Goal: Transaction & Acquisition: Purchase product/service

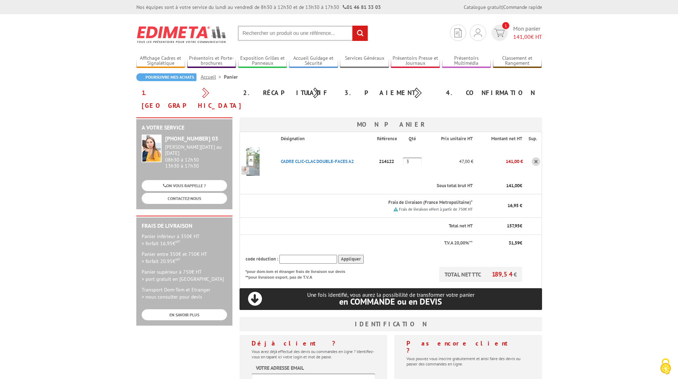
scroll to position [36, 0]
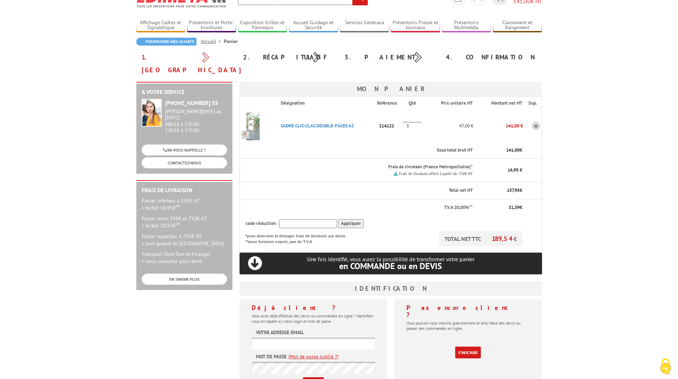
type input "0148704475"
click at [326, 338] on input "0148704475" at bounding box center [312, 344] width 123 height 12
click at [166, 315] on div "A votre service +33 (0)1 46 81 33 03 Du Lundi au Vendredi 08h30 à 12h30 13h30 à…" at bounding box center [339, 244] width 413 height 324
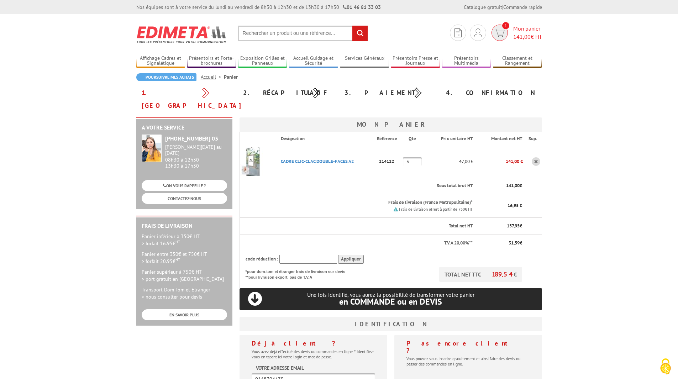
click at [499, 38] on span "1" at bounding box center [499, 33] width 16 height 16
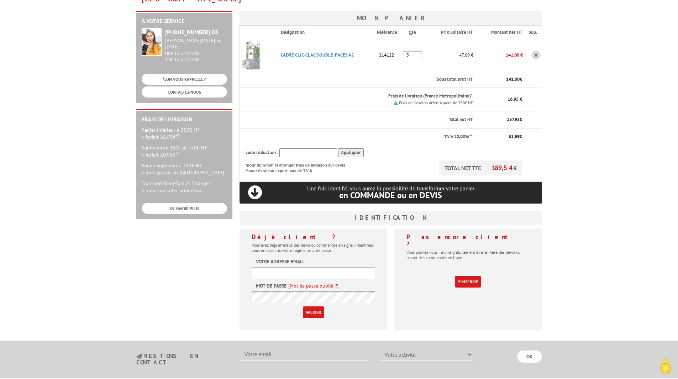
scroll to position [107, 0]
click at [316, 266] on input "0148704475" at bounding box center [312, 272] width 123 height 12
type input "communication@theatrepublicmontreuil.com"
click at [317, 306] on input "Valider" at bounding box center [313, 312] width 21 height 12
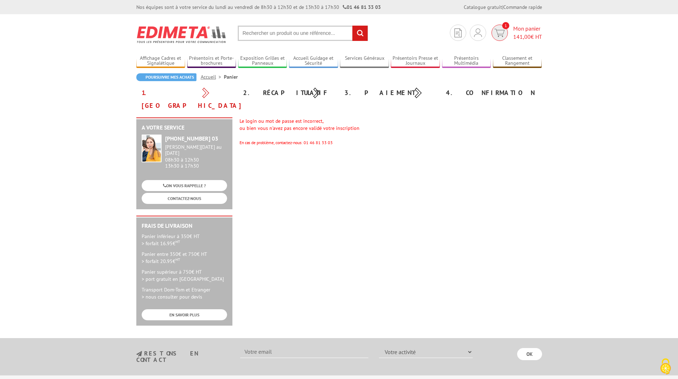
click at [494, 30] on img at bounding box center [499, 33] width 10 height 8
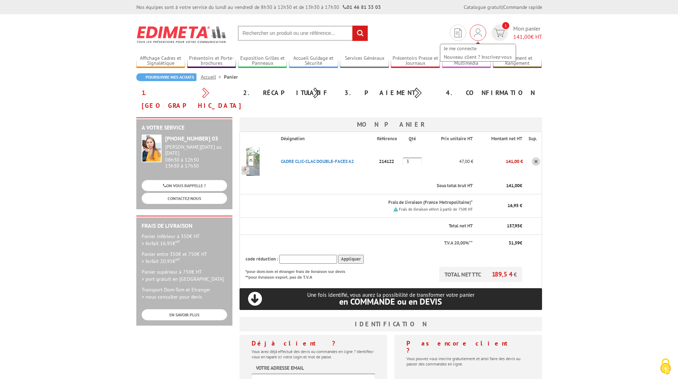
type input "[EMAIL_ADDRESS][DOMAIN_NAME]"
click at [477, 33] on img at bounding box center [478, 32] width 8 height 9
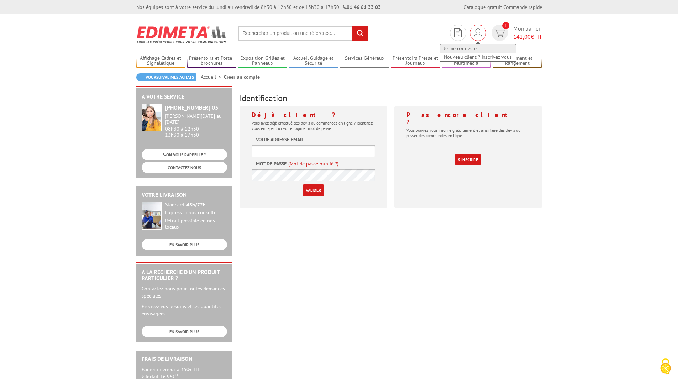
type input "[EMAIL_ADDRESS][DOMAIN_NAME]"
click at [465, 50] on link "Je me connecte" at bounding box center [477, 48] width 75 height 9
type input "[EMAIL_ADDRESS][DOMAIN_NAME]"
click at [237, 176] on div "Déjà client ? Vous avez déjà effectué des devis ou commandes en ligne ? Identif…" at bounding box center [313, 159] width 155 height 107
click at [308, 191] on input "Valider" at bounding box center [313, 190] width 21 height 12
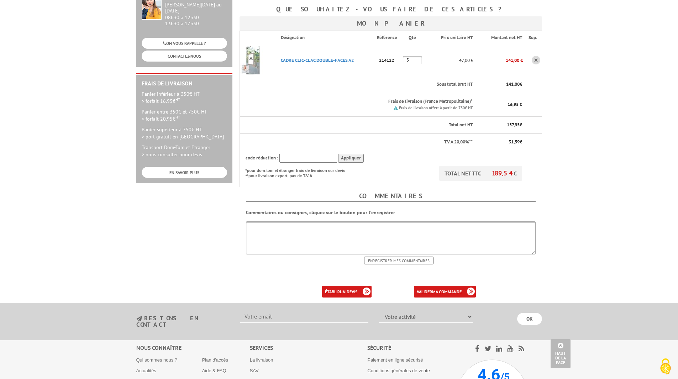
scroll to position [107, 0]
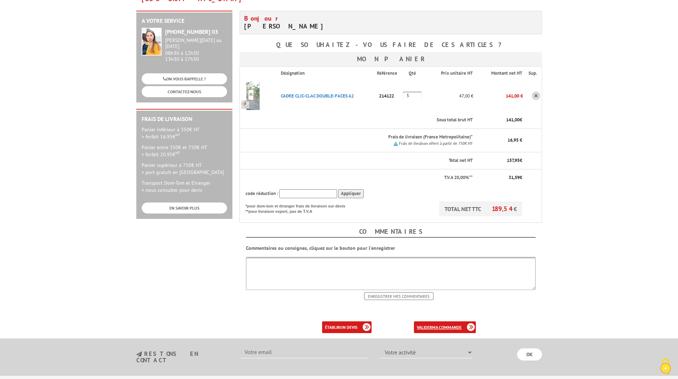
click at [439, 324] on b "ma commande" at bounding box center [447, 326] width 30 height 5
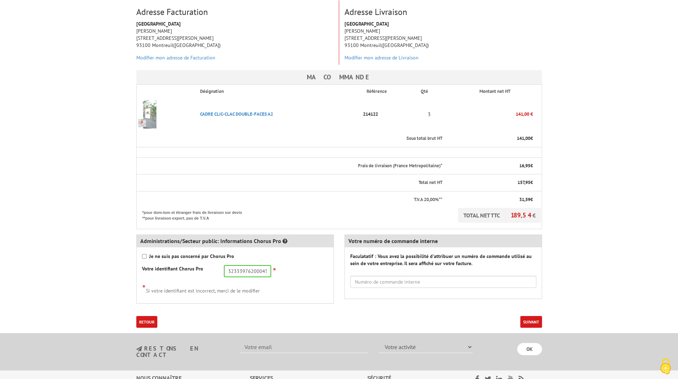
scroll to position [142, 0]
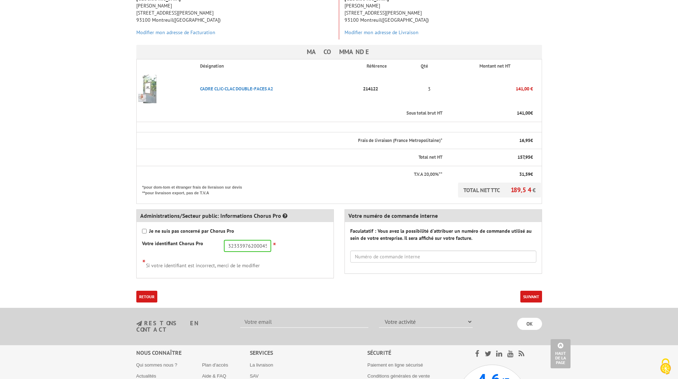
click at [536, 291] on button "Suivant" at bounding box center [531, 297] width 22 height 12
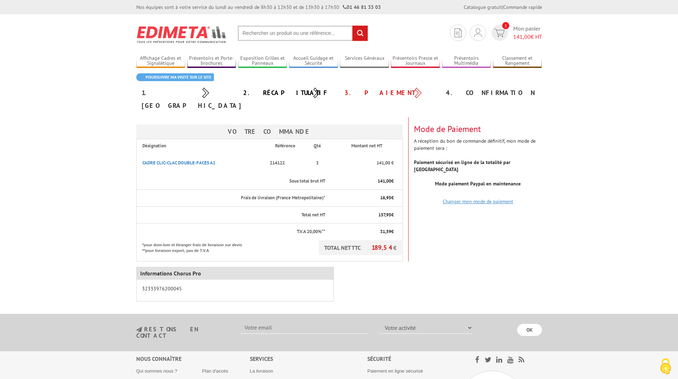
click at [458, 198] on link "Changer mon mode de paiement" at bounding box center [478, 201] width 70 height 6
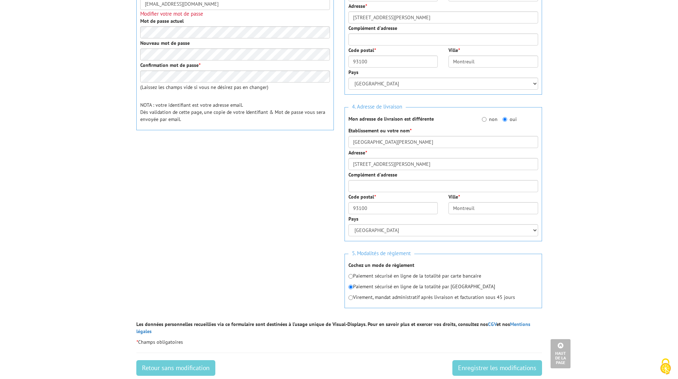
scroll to position [249, 0]
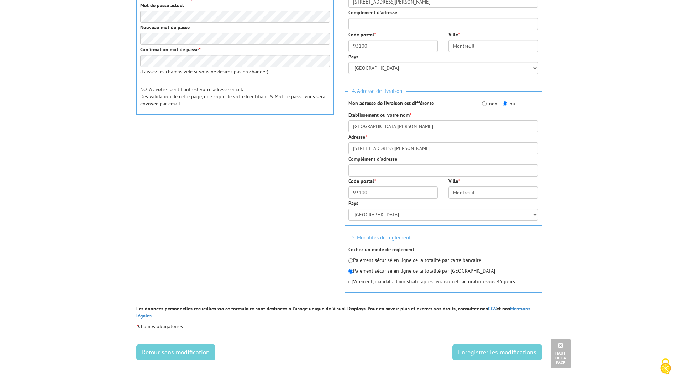
click at [430, 256] on p "Paiement sécurisé en ligne de la totalité par carte bancaire" at bounding box center [443, 259] width 190 height 7
click at [350, 258] on input "radio" at bounding box center [350, 260] width 5 height 5
radio input "true"
click at [461, 344] on input "Enregistrer les modifications" at bounding box center [497, 352] width 90 height 16
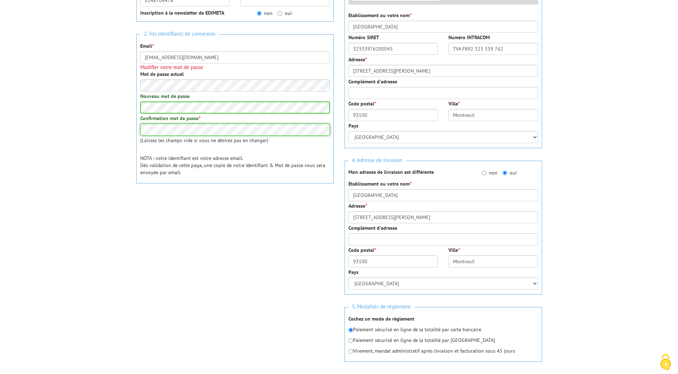
scroll to position [249, 0]
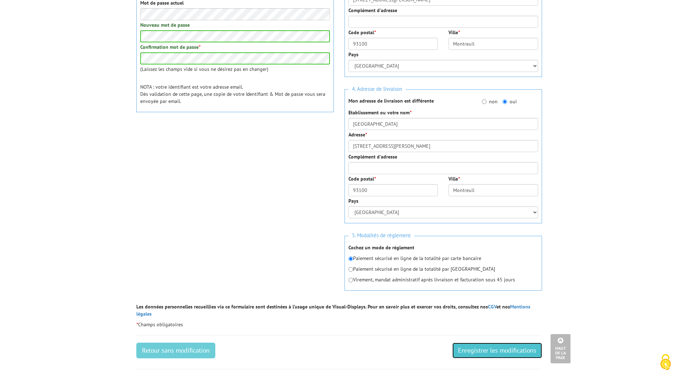
click at [521, 349] on input "Enregistrer les modifications" at bounding box center [497, 350] width 90 height 16
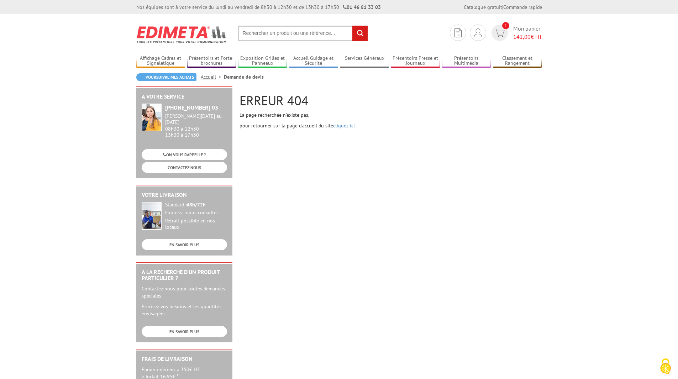
click at [347, 121] on div "ERREUR 404 La page recherchée n'existe pas, pour retourner sur la page d'accuei…" at bounding box center [390, 109] width 309 height 46
click at [349, 125] on link "cliquez ici" at bounding box center [344, 125] width 22 height 6
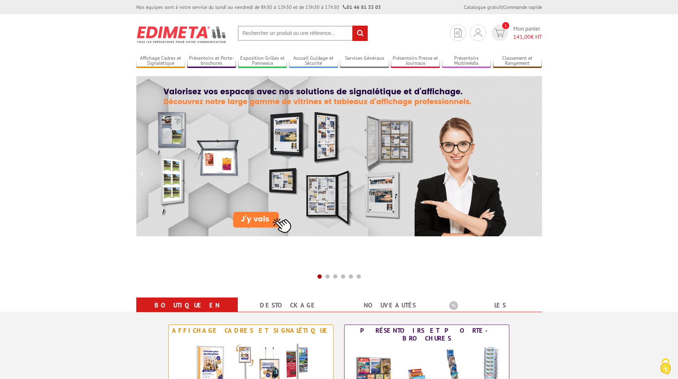
click at [509, 33] on link "1 Mon panier 141,00 € HT" at bounding box center [515, 33] width 52 height 16
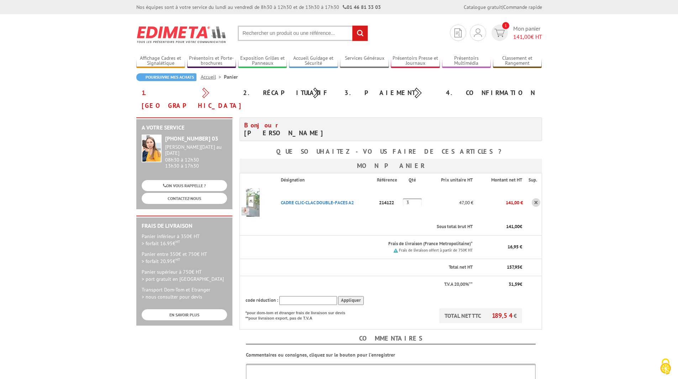
scroll to position [178, 0]
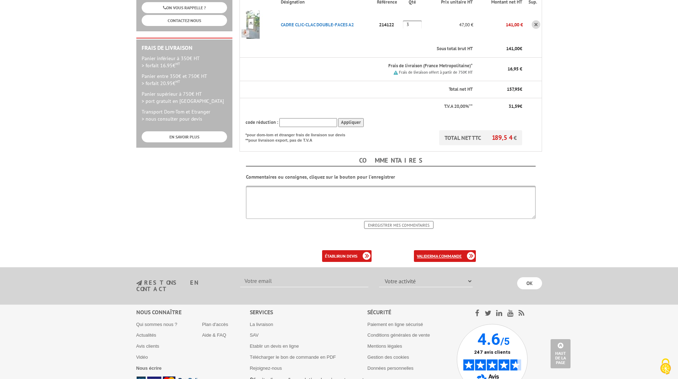
click at [438, 253] on b "ma commande" at bounding box center [447, 255] width 30 height 5
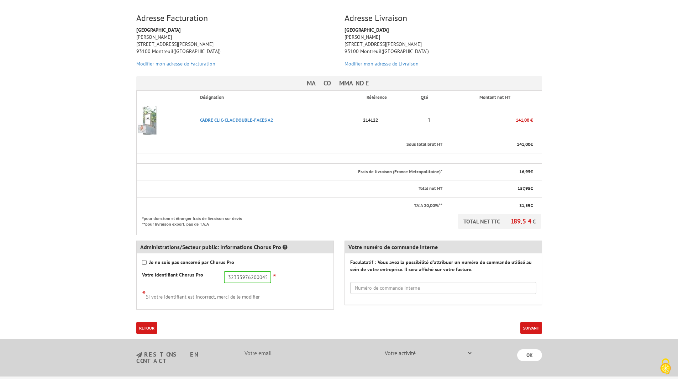
scroll to position [142, 0]
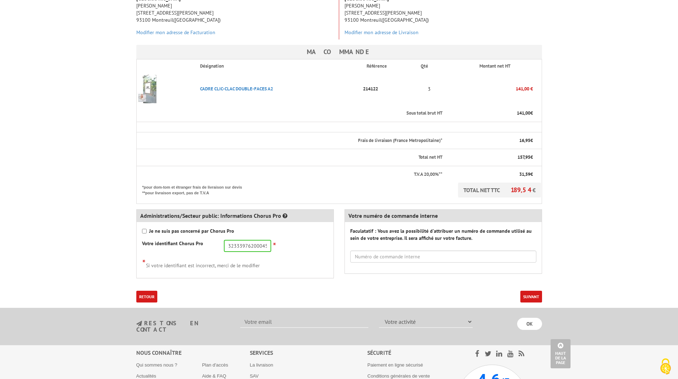
click at [203, 228] on strong "Je ne suis pas concerné par Chorus Pro" at bounding box center [191, 231] width 85 height 6
click at [147, 229] on input "Je ne suis pas concerné par Chorus Pro" at bounding box center [144, 231] width 5 height 5
checkbox input "true"
click at [528, 291] on button "Suivant" at bounding box center [531, 297] width 22 height 12
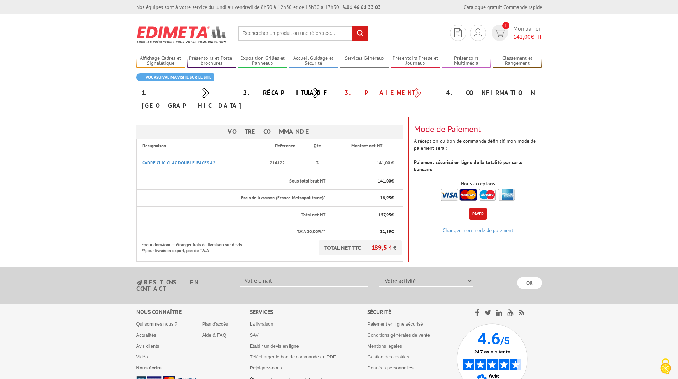
click at [480, 208] on button "Payer" at bounding box center [477, 214] width 17 height 12
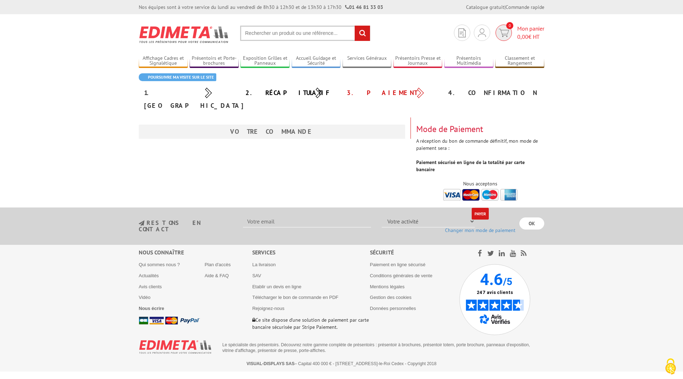
click at [513, 39] on link "0 Mon panier 0,00 € HT" at bounding box center [519, 33] width 51 height 16
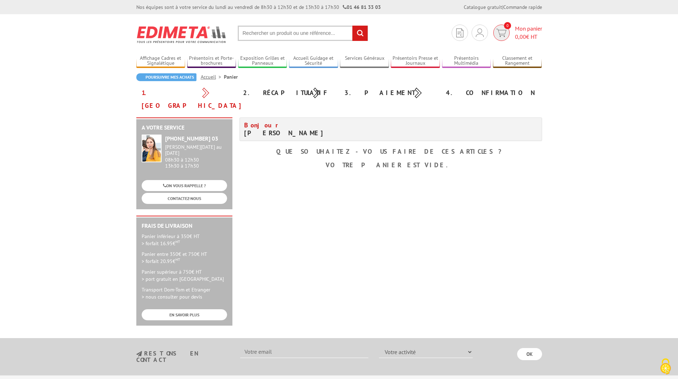
click at [509, 32] on span "0" at bounding box center [501, 33] width 20 height 16
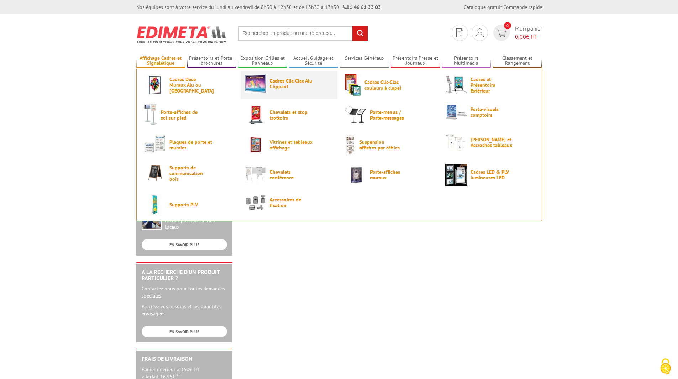
click at [280, 87] on span "Cadres Clic-Clac Alu Clippant" at bounding box center [291, 83] width 43 height 11
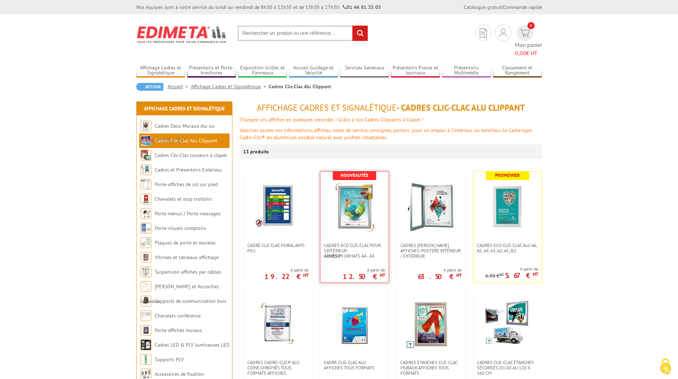
click at [375, 215] on img at bounding box center [354, 207] width 50 height 50
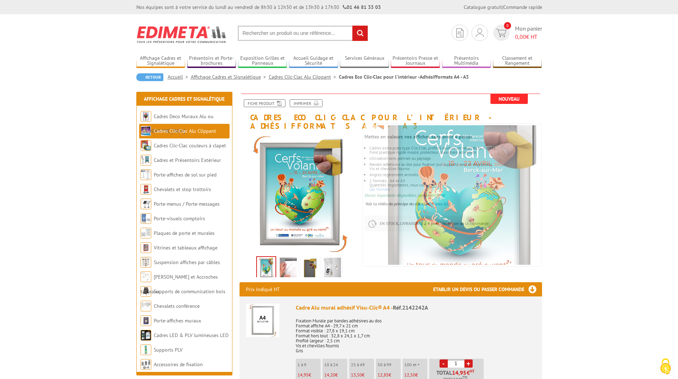
click at [284, 262] on img at bounding box center [288, 269] width 17 height 22
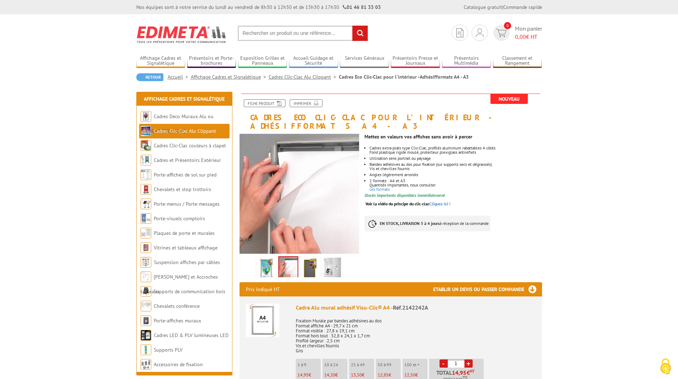
click at [304, 258] on img at bounding box center [310, 269] width 17 height 22
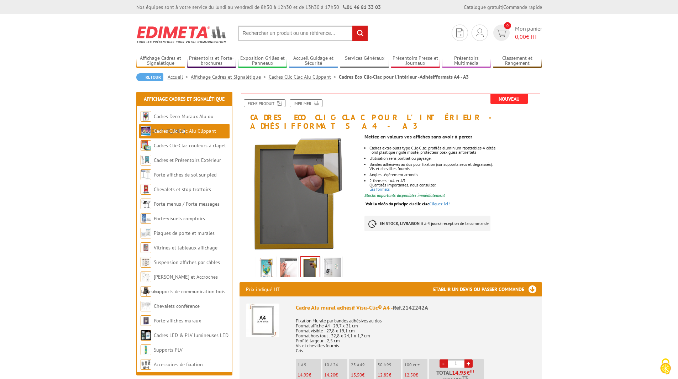
click at [336, 259] on img at bounding box center [332, 269] width 17 height 22
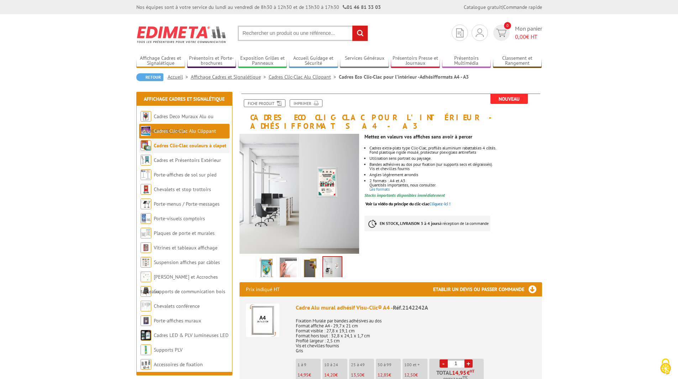
click at [190, 149] on li "Cadres Clic-Clac couleurs à clapet" at bounding box center [184, 145] width 90 height 15
click at [189, 144] on link "Cadres Clic-Clac couleurs à clapet" at bounding box center [190, 145] width 73 height 6
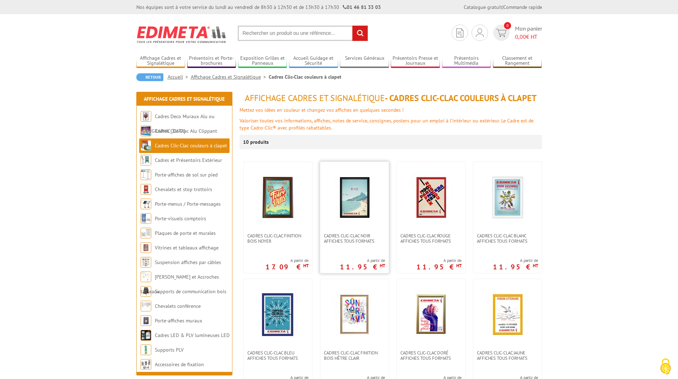
scroll to position [36, 0]
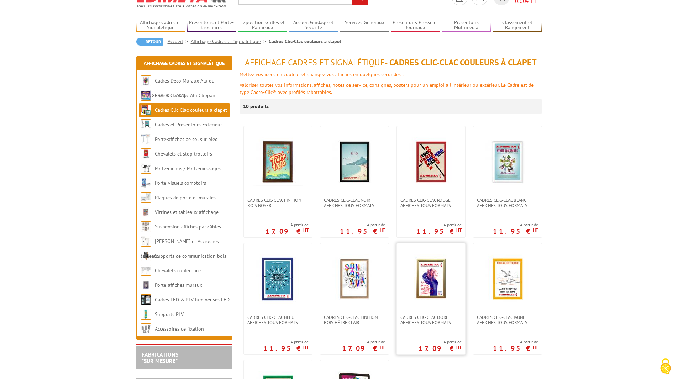
click at [451, 304] on link at bounding box center [431, 278] width 68 height 71
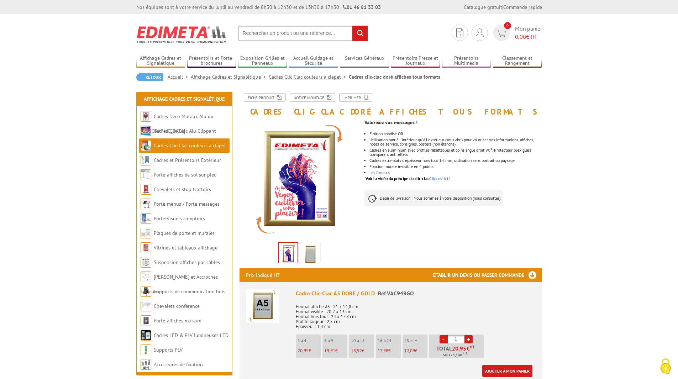
click at [301, 248] on link at bounding box center [310, 254] width 20 height 25
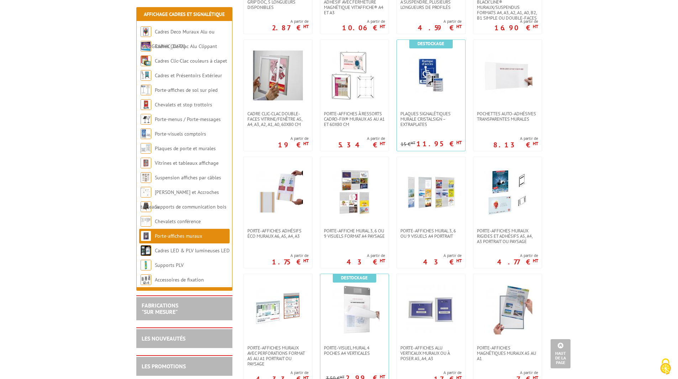
scroll to position [356, 0]
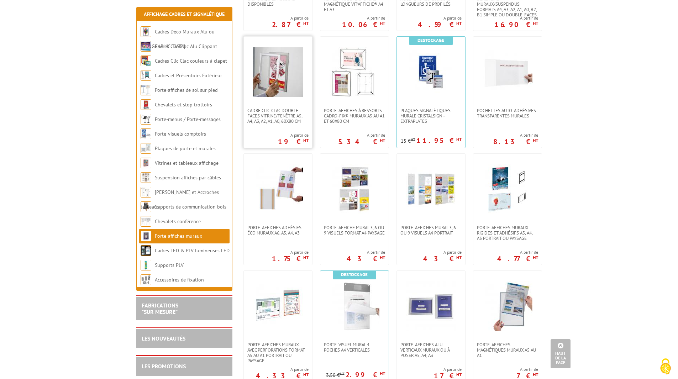
click at [288, 77] on img at bounding box center [278, 72] width 50 height 50
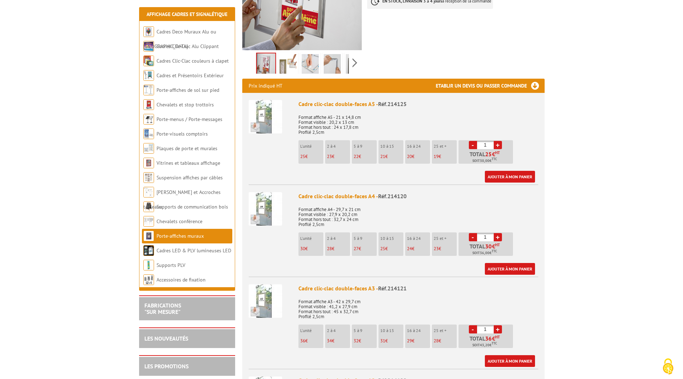
scroll to position [320, 0]
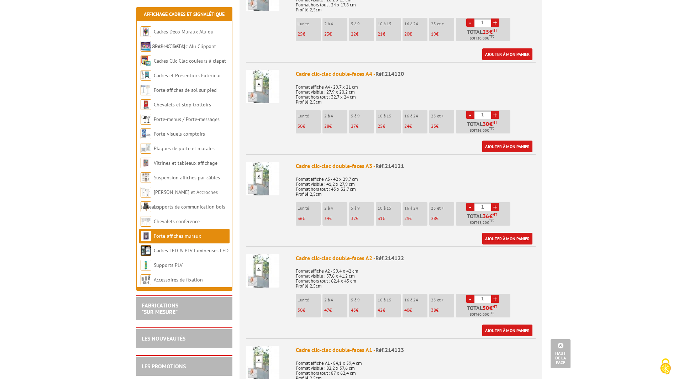
click at [494, 295] on link "+" at bounding box center [495, 299] width 8 height 8
type input "3"
click at [500, 324] on link "Ajouter à mon panier" at bounding box center [507, 330] width 50 height 12
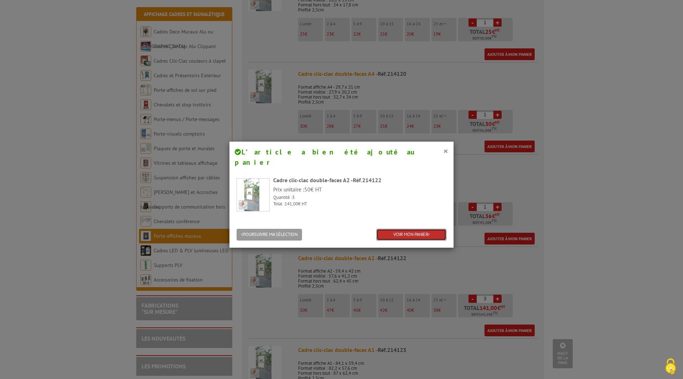
click at [401, 229] on link "VOIR MON PANIER" at bounding box center [411, 235] width 70 height 12
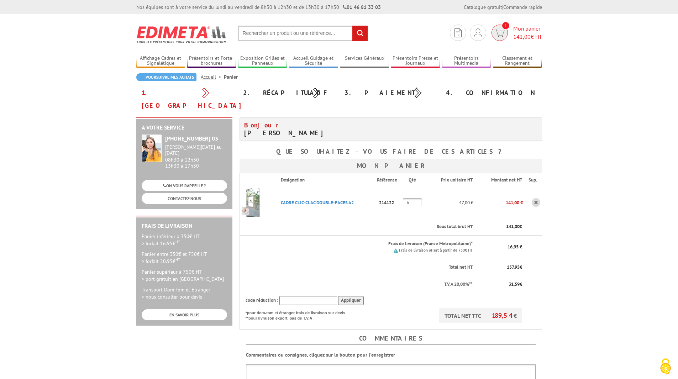
click at [497, 38] on span "1" at bounding box center [499, 33] width 16 height 16
click at [311, 200] on link "CADRE CLIC-CLAC DOUBLE-FACES A2" at bounding box center [317, 203] width 73 height 6
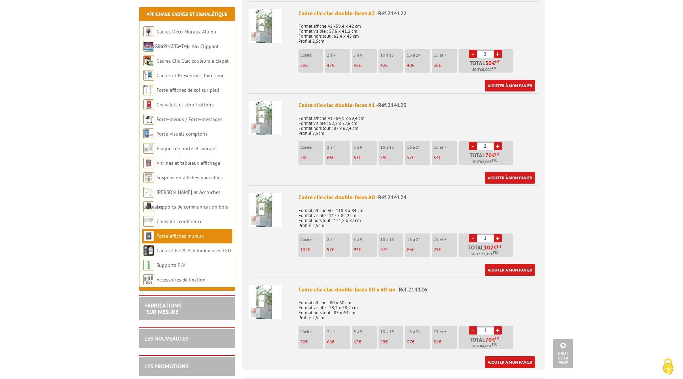
scroll to position [498, 0]
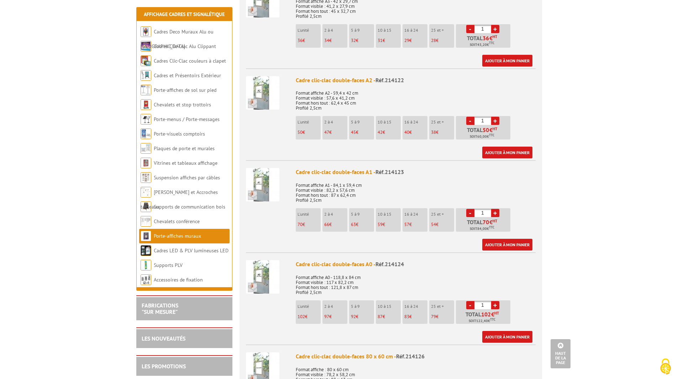
click at [492, 117] on link "+" at bounding box center [495, 121] width 8 height 8
type input "3"
click at [499, 147] on link "Ajouter à mon panier" at bounding box center [507, 153] width 50 height 12
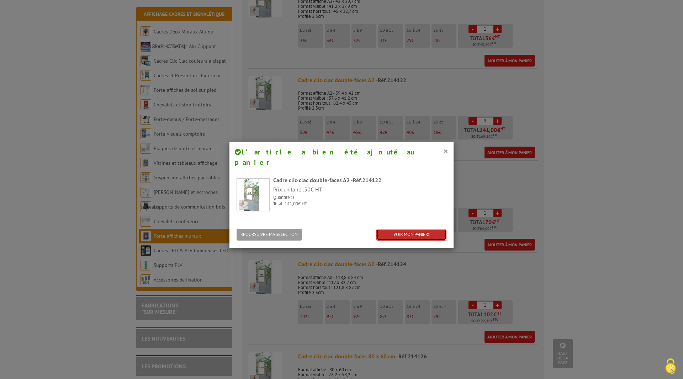
click at [428, 229] on link "VOIR MON PANIER" at bounding box center [411, 235] width 70 height 12
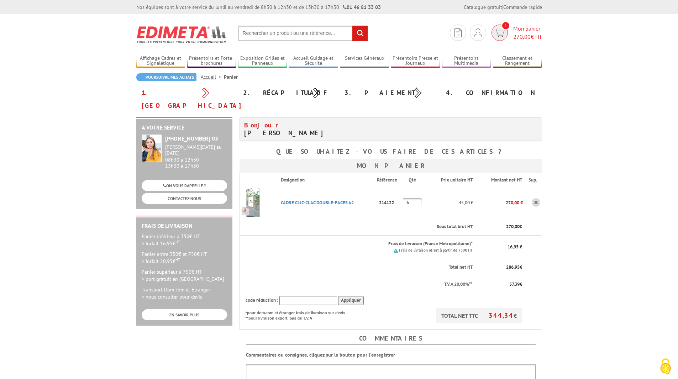
click at [520, 31] on span "Mon panier 270,00 € HT" at bounding box center [527, 33] width 29 height 16
drag, startPoint x: 421, startPoint y: 191, endPoint x: 381, endPoint y: 181, distance: 41.0
click at [381, 186] on tr "CADRE CLIC-CLAC DOUBLE-FACES A2 Code promo non activable pour cet article 21412…" at bounding box center [390, 202] width 302 height 32
type input "3"
click at [603, 209] on body "Nos équipes sont à votre service du [DATE] au [DATE] de 8h30 à 12h30 et de 13h3…" at bounding box center [339, 304] width 678 height 609
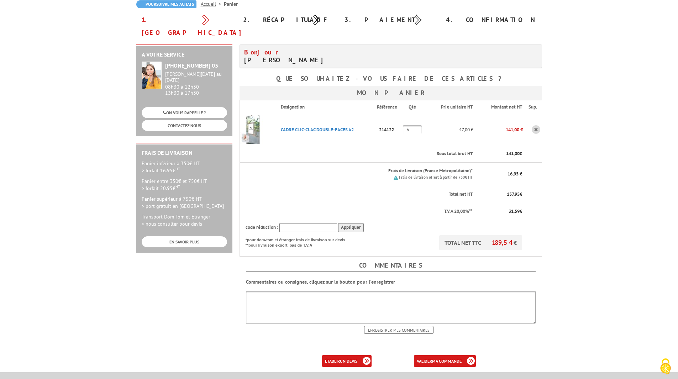
scroll to position [178, 0]
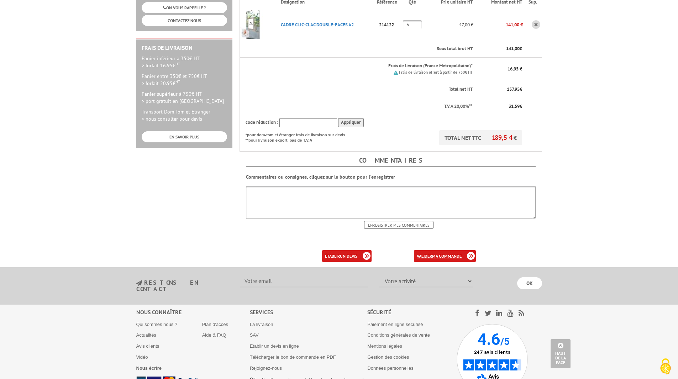
click at [435, 250] on link "valider ma commande" at bounding box center [445, 256] width 62 height 12
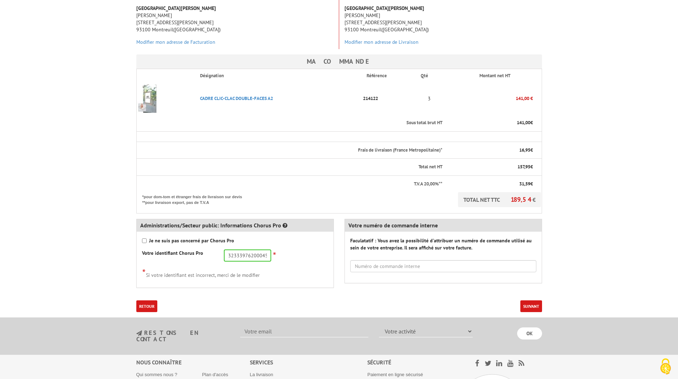
scroll to position [142, 0]
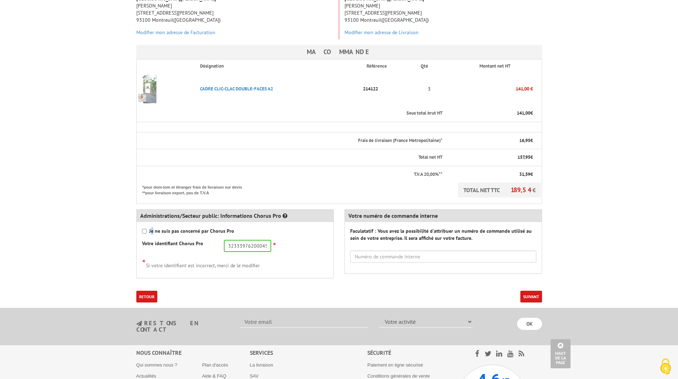
click at [152, 227] on div "Je ne suis pas concerné par Chorus Pro" at bounding box center [235, 230] width 186 height 7
click at [143, 229] on input "Je ne suis pas concerné par Chorus Pro" at bounding box center [144, 231] width 5 height 5
checkbox input "true"
click at [531, 291] on button "Suivant" at bounding box center [531, 297] width 22 height 12
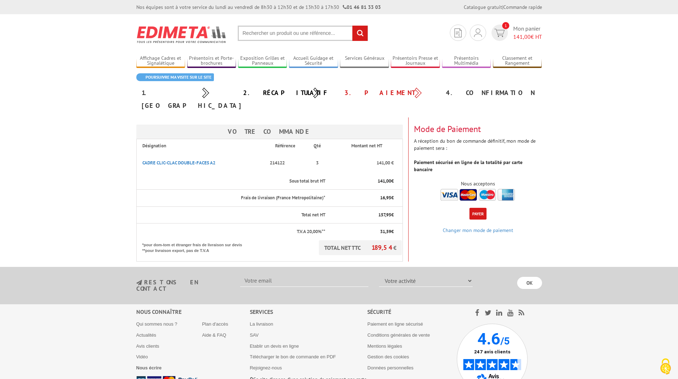
click at [481, 208] on button "Payer" at bounding box center [477, 214] width 17 height 12
click at [519, 34] on span "141,00" at bounding box center [521, 36] width 17 height 7
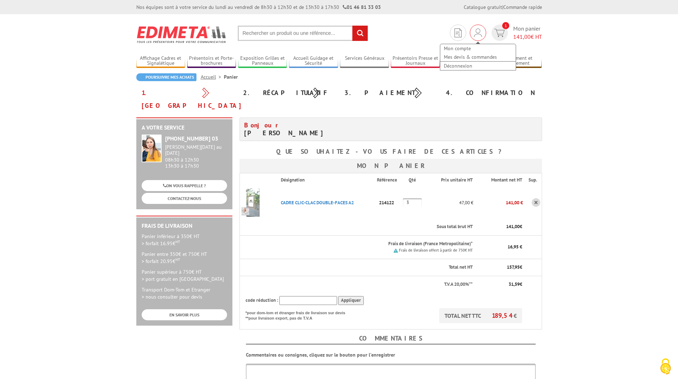
click at [475, 40] on div "Mon compte Mes devis & commandes Déconnexion" at bounding box center [477, 54] width 77 height 34
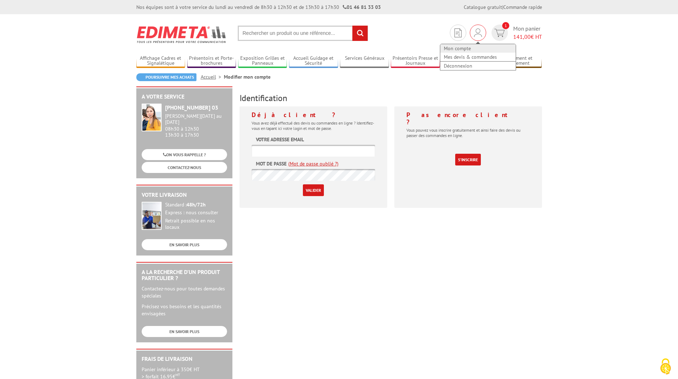
type input "[EMAIL_ADDRESS][DOMAIN_NAME]"
click at [465, 49] on link "Mon compte" at bounding box center [477, 48] width 75 height 9
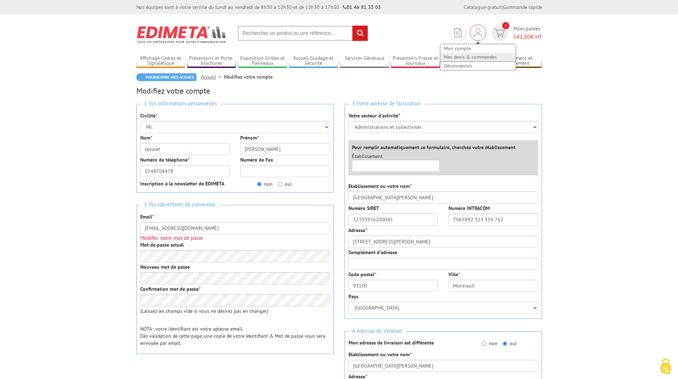
click at [470, 58] on link "Mes devis & commandes" at bounding box center [477, 57] width 75 height 9
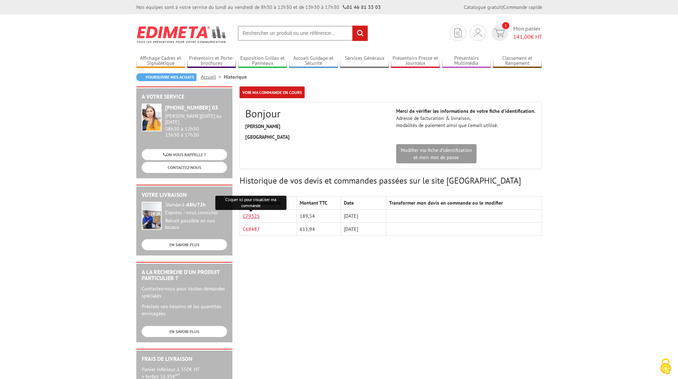
click at [251, 218] on link "C79325" at bounding box center [251, 216] width 17 height 6
click at [400, 248] on div "A votre service [PHONE_NUMBER] 03 [PERSON_NAME][DATE] au [DATE] 08h30 à 12h30 1…" at bounding box center [339, 275] width 413 height 379
click at [256, 219] on link "C79325" at bounding box center [251, 216] width 17 height 6
